Goal: Task Accomplishment & Management: Manage account settings

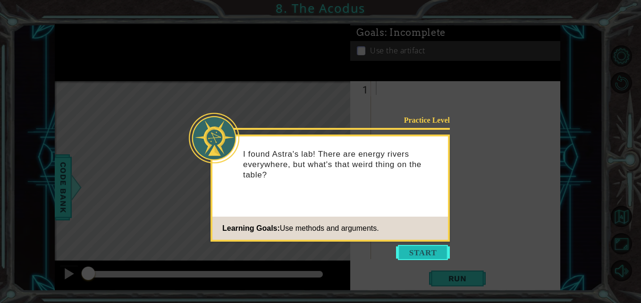
click at [427, 254] on button "Start" at bounding box center [423, 252] width 54 height 15
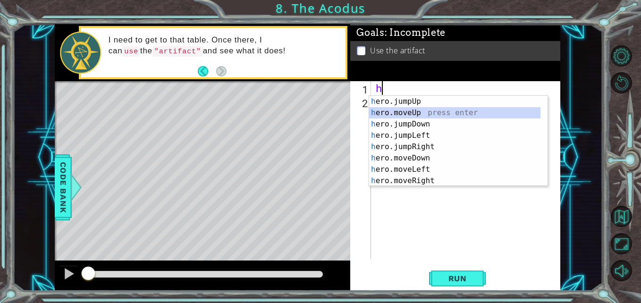
click at [408, 116] on div "h ero.jumpUp press enter h ero.moveUp press enter h ero.jumpDown press enter h …" at bounding box center [454, 152] width 171 height 113
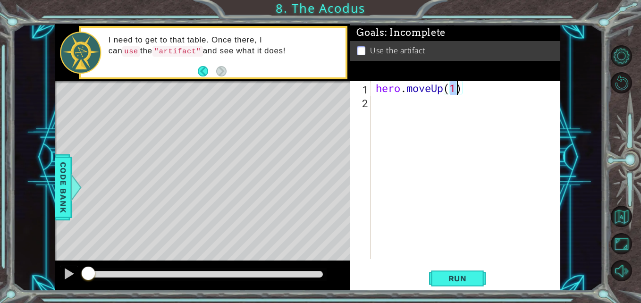
type textarea "hero.moveUp(2)"
click at [408, 116] on div "hero . moveUp ( 2 )" at bounding box center [468, 183] width 189 height 205
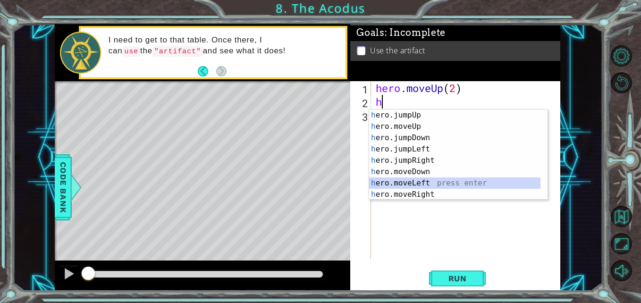
click at [422, 183] on div "h ero.jumpUp press enter h ero.moveUp press enter h ero.jumpDown press enter h …" at bounding box center [454, 165] width 171 height 113
type textarea "hero.moveLeft(1)"
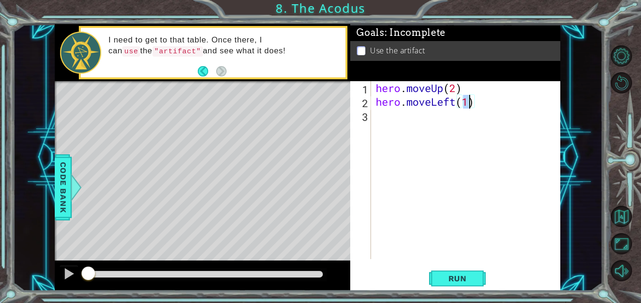
click at [431, 115] on div "hero . moveUp ( 2 ) hero . moveLeft ( 1 )" at bounding box center [468, 183] width 189 height 205
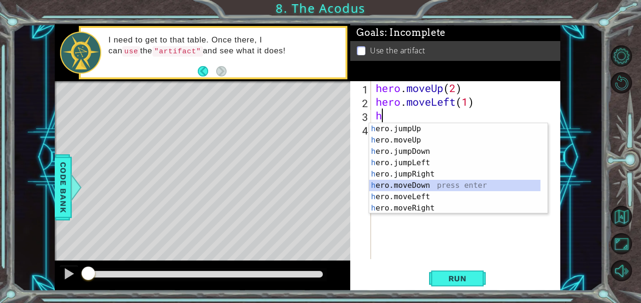
click at [417, 185] on div "h ero.jumpUp press enter h ero.moveUp press enter h ero.jumpDown press enter h …" at bounding box center [454, 179] width 171 height 113
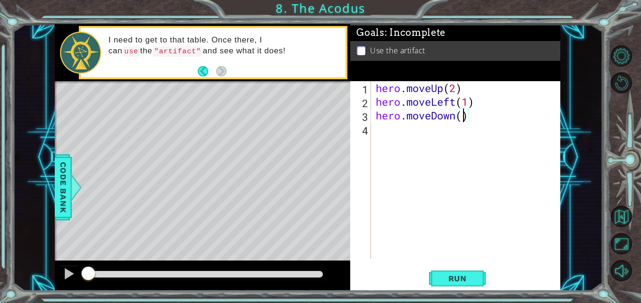
type textarea "hero.moveDown(2)"
click at [439, 138] on div "hero . moveUp ( 2 ) hero . moveLeft ( 1 ) hero . moveDown ( 2 )" at bounding box center [468, 183] width 189 height 205
type textarea "h"
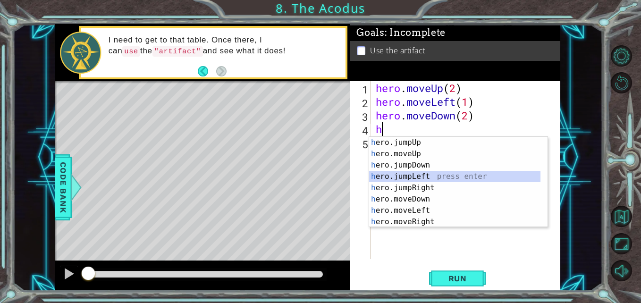
click at [427, 178] on div "h ero.jumpUp press enter h ero.moveUp press enter h ero.jumpDown press enter h …" at bounding box center [454, 193] width 171 height 113
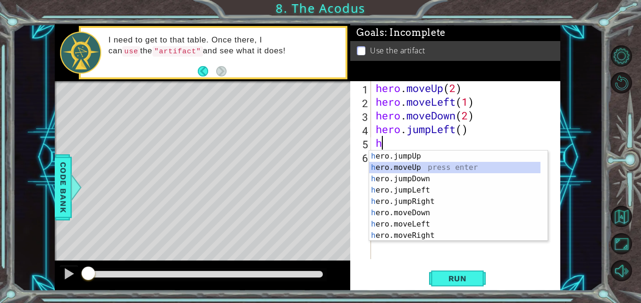
click at [410, 165] on div "h ero.jumpUp press enter h ero.moveUp press enter h ero.jumpDown press enter h …" at bounding box center [454, 206] width 171 height 113
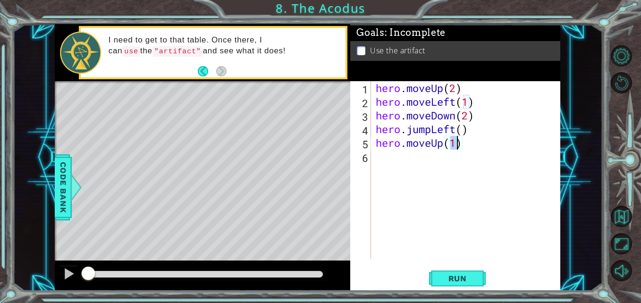
type textarea "hero.moveUp(2)"
click at [410, 163] on div "hero . moveUp ( 2 ) hero . moveLeft ( 1 ) hero . moveDown ( 2 ) hero . jumpLeft…" at bounding box center [468, 183] width 189 height 205
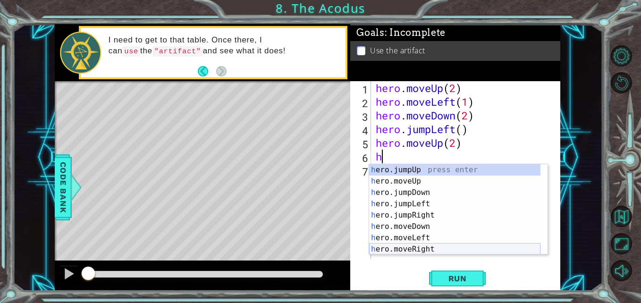
click at [422, 246] on div "h ero.jumpUp press enter h ero.moveUp press enter h ero.jumpDown press enter h …" at bounding box center [454, 220] width 171 height 113
type textarea "hero.moveRight(1)"
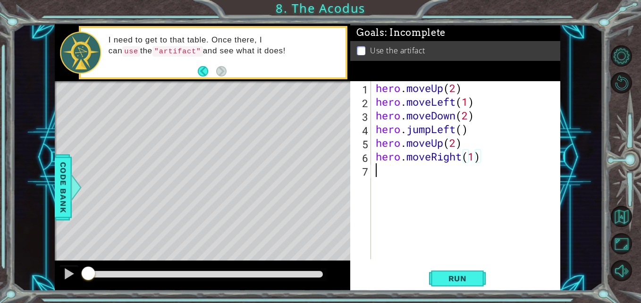
click at [436, 183] on div "hero . moveUp ( 2 ) hero . moveLeft ( 1 ) hero . moveDown ( 2 ) hero . jumpLeft…" at bounding box center [468, 183] width 189 height 205
type textarea "h"
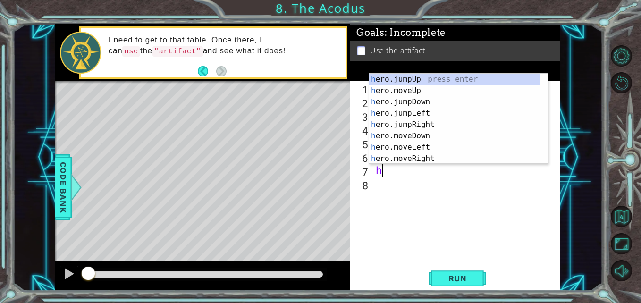
click at [422, 174] on div "hero . moveUp ( 2 ) hero . moveLeft ( 1 ) hero . moveDown ( 2 ) hero . jumpLeft…" at bounding box center [468, 183] width 189 height 205
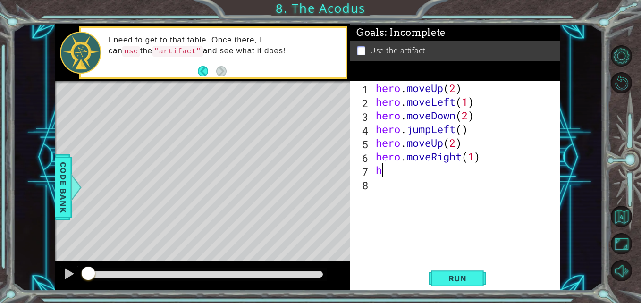
click at [422, 174] on div "hero . moveUp ( 2 ) hero . moveLeft ( 1 ) hero . moveDown ( 2 ) hero . jumpLeft…" at bounding box center [468, 183] width 189 height 205
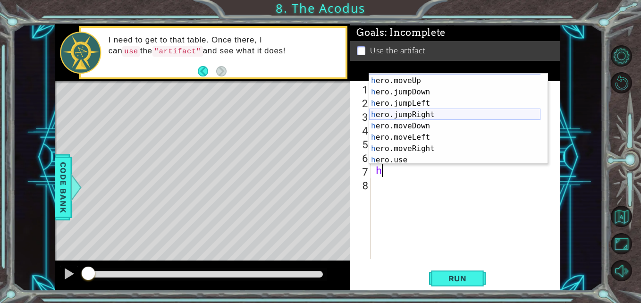
scroll to position [11, 0]
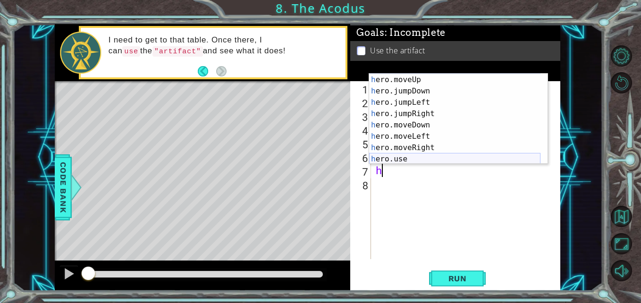
click at [408, 155] on div "h ero.jumpUp press enter h ero.moveUp press enter h ero.jumpDown press enter h …" at bounding box center [454, 119] width 171 height 113
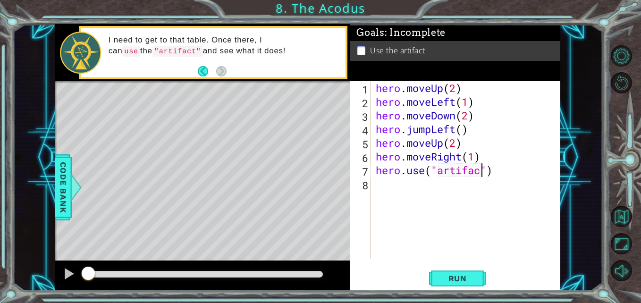
scroll to position [0, 5]
type textarea "hero.use("artifact")"
click at [456, 279] on span "Run" at bounding box center [457, 278] width 37 height 9
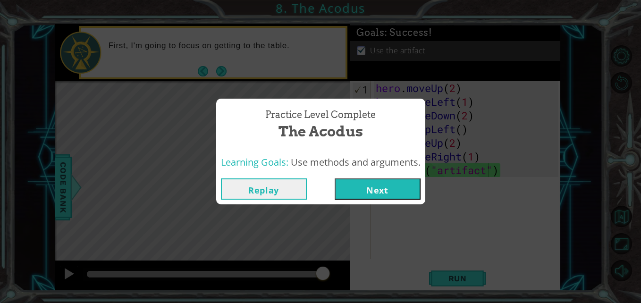
click at [375, 187] on button "Next" at bounding box center [377, 188] width 86 height 21
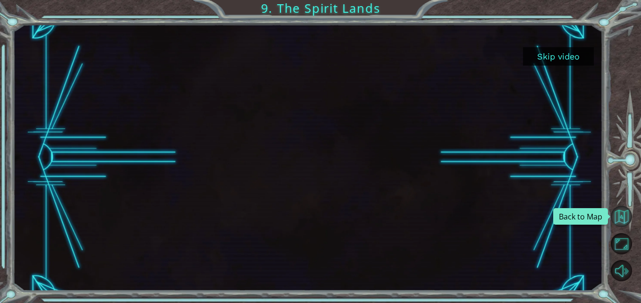
click at [613, 211] on button "Back to Map" at bounding box center [620, 216] width 21 height 21
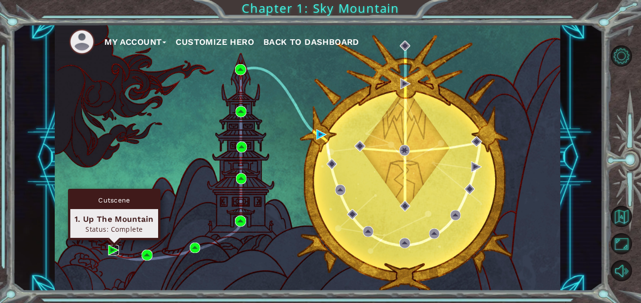
click at [112, 249] on img at bounding box center [113, 250] width 10 height 10
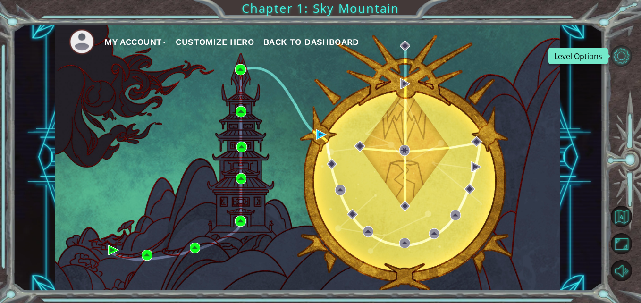
click at [618, 58] on button "Level Options" at bounding box center [620, 55] width 21 height 21
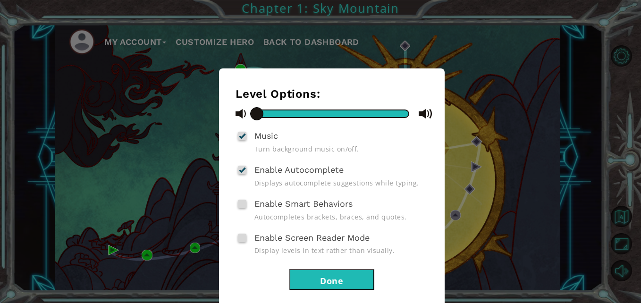
drag, startPoint x: 260, startPoint y: 113, endPoint x: 240, endPoint y: 117, distance: 21.0
click at [240, 117] on div at bounding box center [331, 114] width 192 height 12
click at [341, 282] on button "Done" at bounding box center [331, 279] width 85 height 21
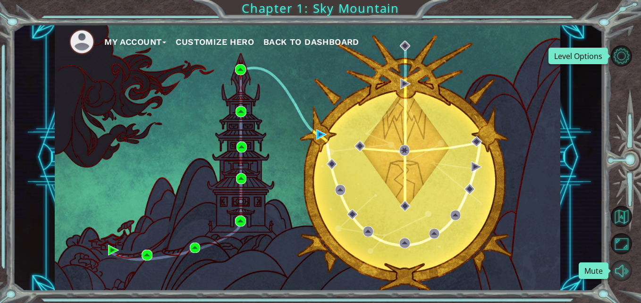
click at [619, 269] on button "Mute" at bounding box center [620, 270] width 21 height 21
click at [624, 51] on button "Level Options" at bounding box center [620, 55] width 21 height 21
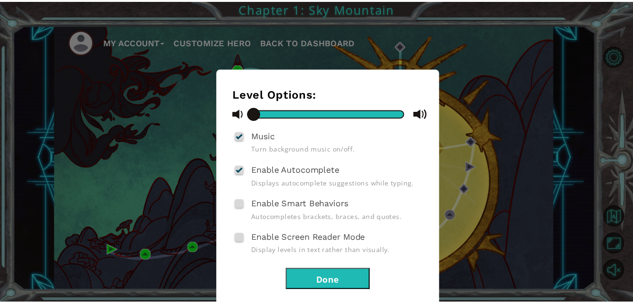
scroll to position [18, 0]
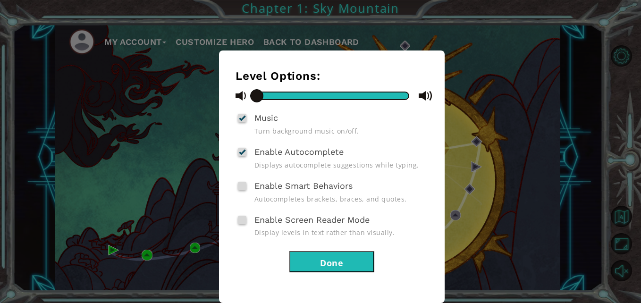
click at [240, 152] on div at bounding box center [242, 152] width 7 height 8
click at [0, 0] on input "Enable Autocomplete" at bounding box center [0, 0] width 0 height 0
click at [241, 119] on div at bounding box center [242, 118] width 7 height 8
click at [0, 0] on input "Music" at bounding box center [0, 0] width 0 height 0
click at [327, 267] on button "Done" at bounding box center [331, 261] width 85 height 21
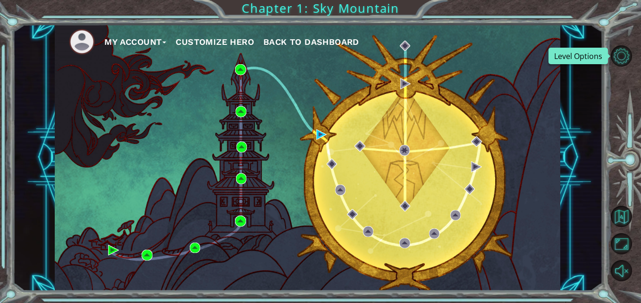
click at [284, 42] on span "Back to Dashboard" at bounding box center [311, 42] width 96 height 10
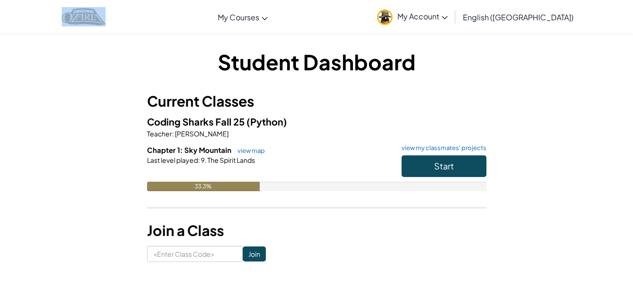
drag, startPoint x: 121, startPoint y: 14, endPoint x: 83, endPoint y: 20, distance: 38.3
click at [83, 20] on div at bounding box center [84, 16] width 58 height 33
copy source
click at [154, 13] on div "Toggle navigation My Courses Ozaria Classroom CodeCombat Classroom AI League Es…" at bounding box center [317, 16] width 638 height 33
